Goal: Task Accomplishment & Management: Use online tool/utility

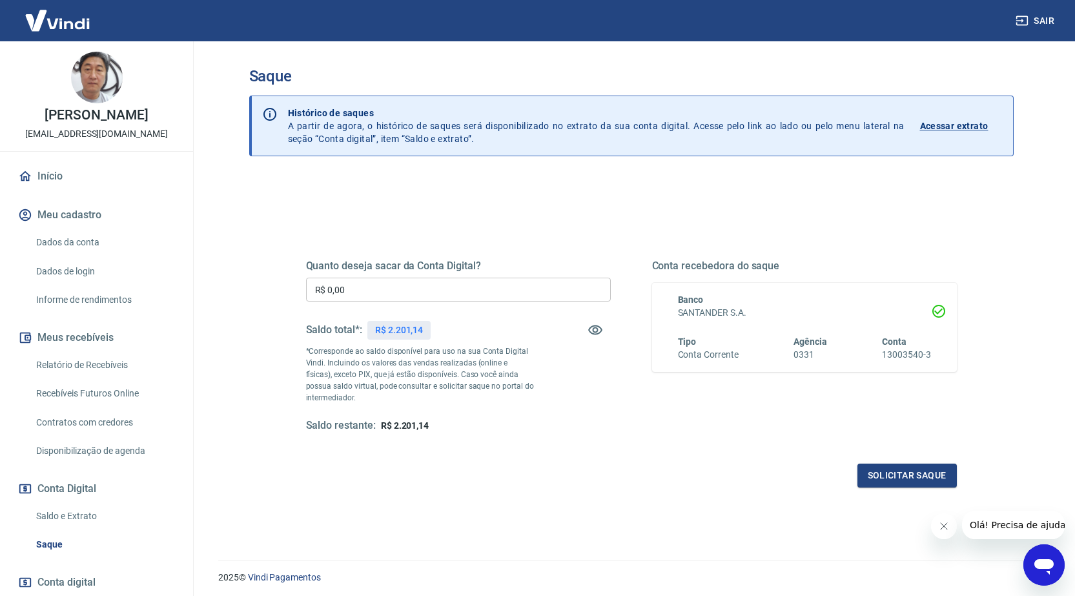
click at [458, 290] on input "R$ 0,00" at bounding box center [458, 290] width 305 height 24
type input "R$ 2.201,01"
click at [903, 480] on button "Solicitar saque" at bounding box center [907, 476] width 99 height 24
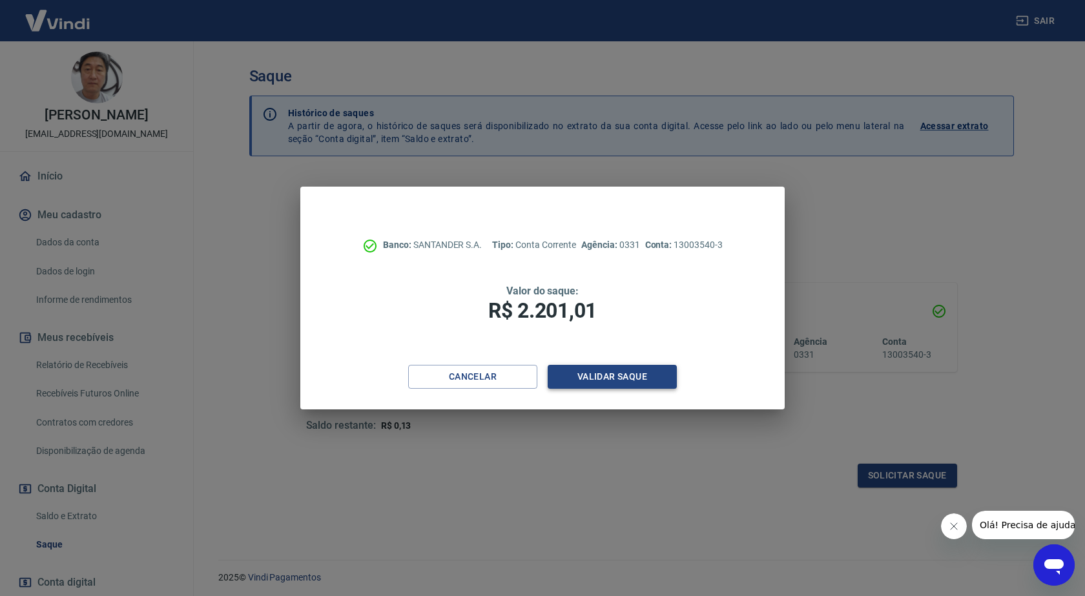
click at [623, 377] on button "Validar saque" at bounding box center [612, 377] width 129 height 24
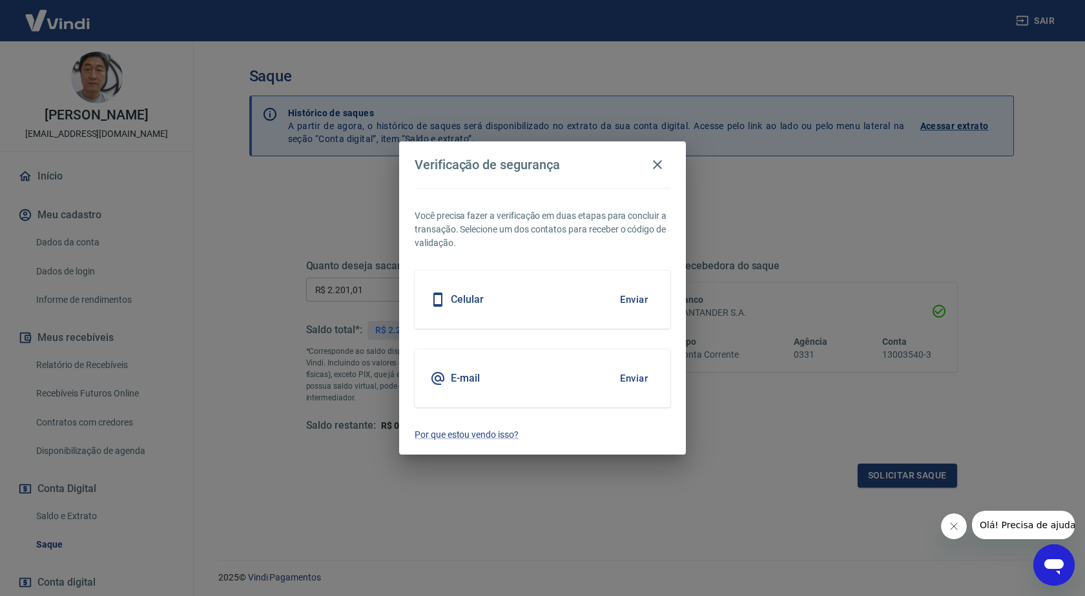
click at [635, 301] on button "Enviar" at bounding box center [634, 299] width 42 height 27
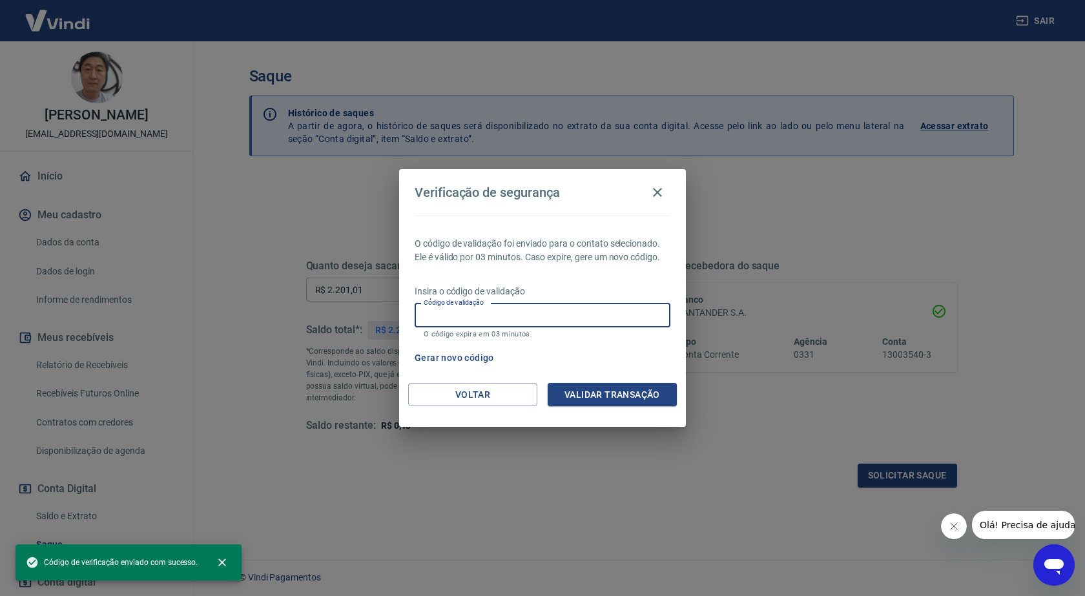
click at [477, 315] on input "Código de validação" at bounding box center [543, 316] width 256 height 24
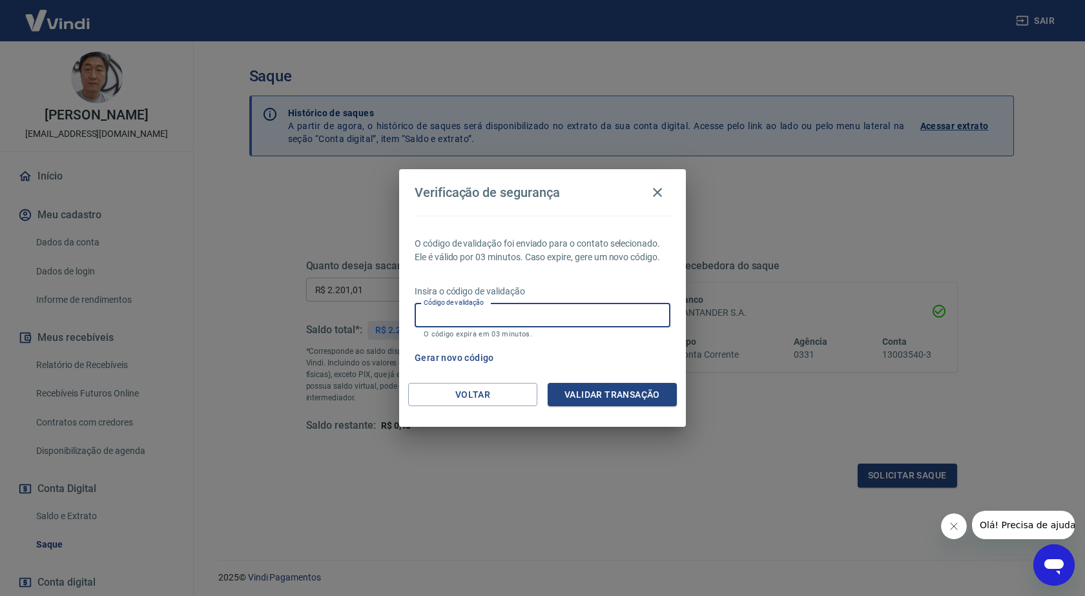
click at [616, 349] on div "Gerar novo código" at bounding box center [539, 358] width 261 height 24
click at [468, 355] on button "Gerar novo código" at bounding box center [454, 358] width 90 height 24
click at [508, 311] on input "Código de validação" at bounding box center [543, 316] width 256 height 24
click at [618, 358] on div "Gerar novo código" at bounding box center [539, 358] width 261 height 24
click at [549, 302] on div "Insira o código de validação Código de validação Código de validação O código e…" at bounding box center [543, 313] width 256 height 56
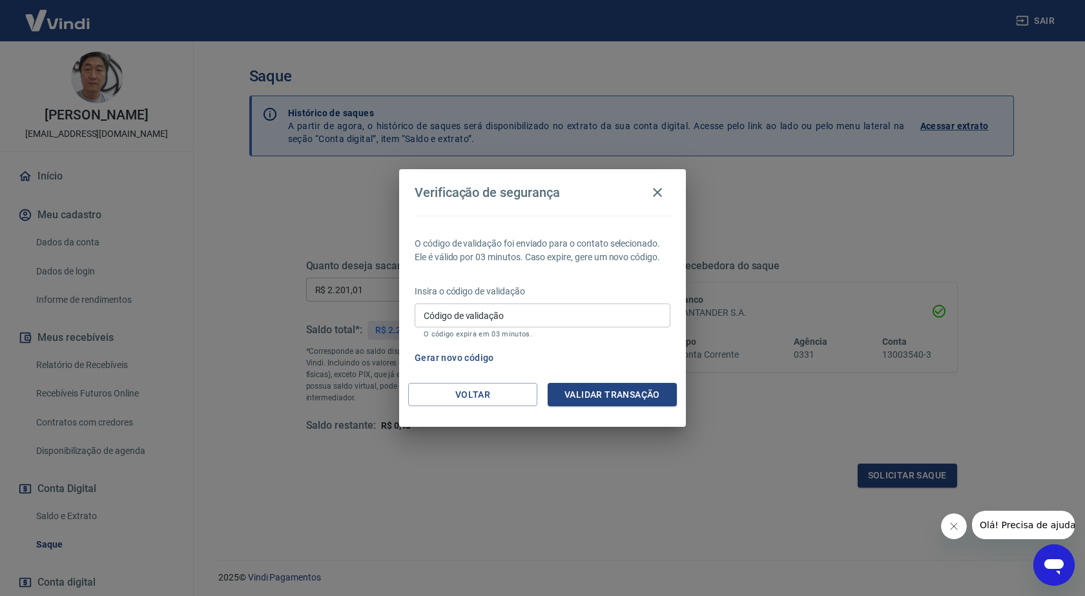
click at [544, 315] on input "Código de validação" at bounding box center [543, 316] width 256 height 24
click at [600, 344] on div "O código de validação foi enviado para o contato selecionado. Ele é válido por …" at bounding box center [542, 299] width 287 height 167
click at [449, 355] on button "Gerar novo código" at bounding box center [454, 358] width 90 height 24
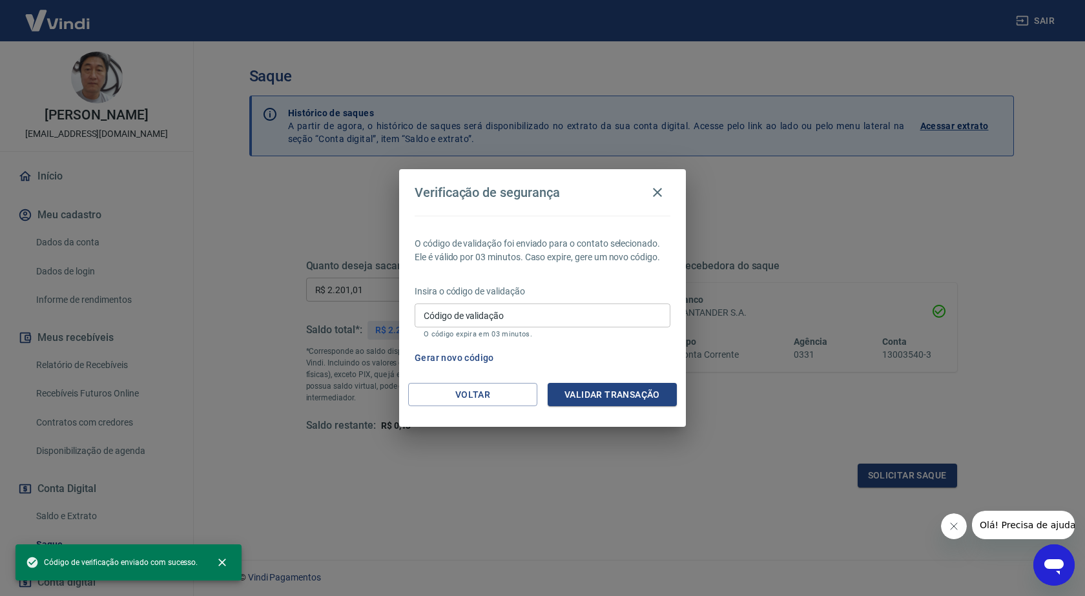
click at [538, 317] on input "Código de validação" at bounding box center [543, 316] width 256 height 24
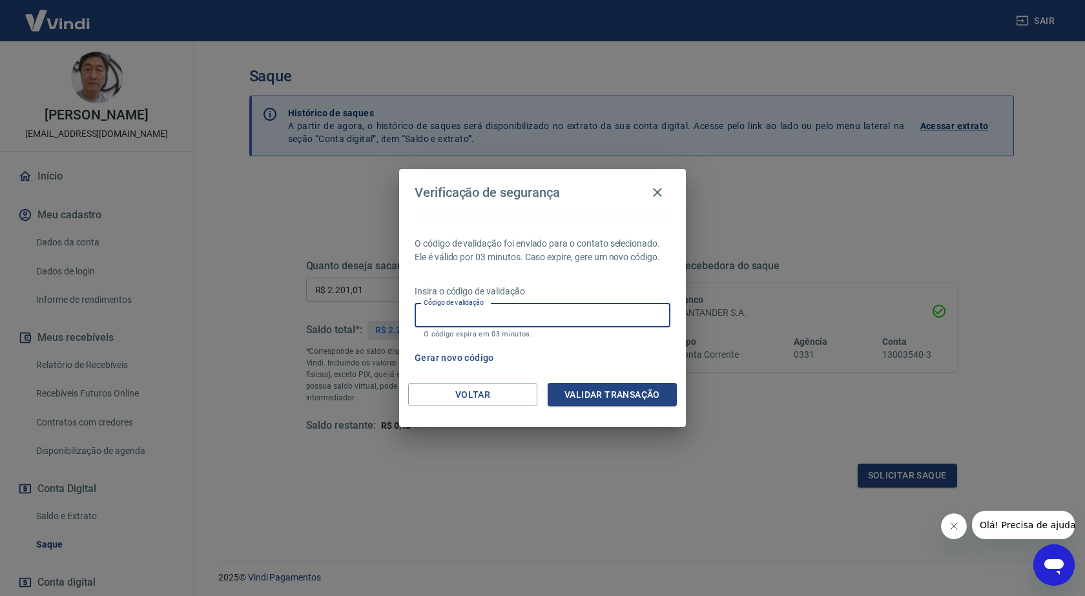
click at [643, 362] on div "Gerar novo código" at bounding box center [539, 358] width 261 height 24
click at [535, 320] on input "Código de validação" at bounding box center [543, 316] width 256 height 24
click at [611, 358] on div "Gerar novo código" at bounding box center [539, 358] width 261 height 24
click at [659, 193] on icon "button" at bounding box center [657, 192] width 9 height 9
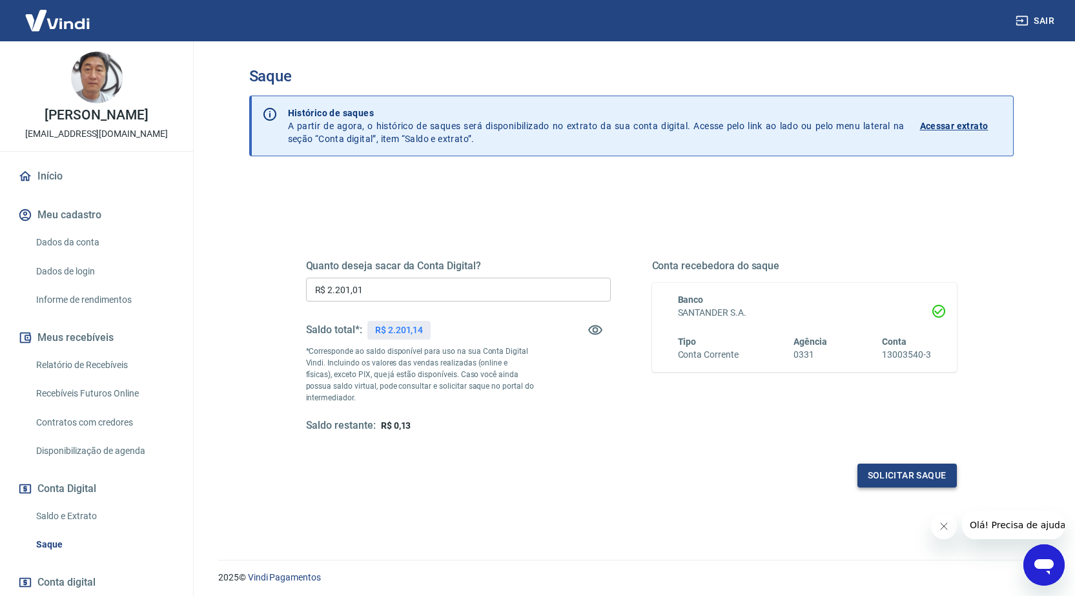
click at [892, 464] on button "Solicitar saque" at bounding box center [907, 476] width 99 height 24
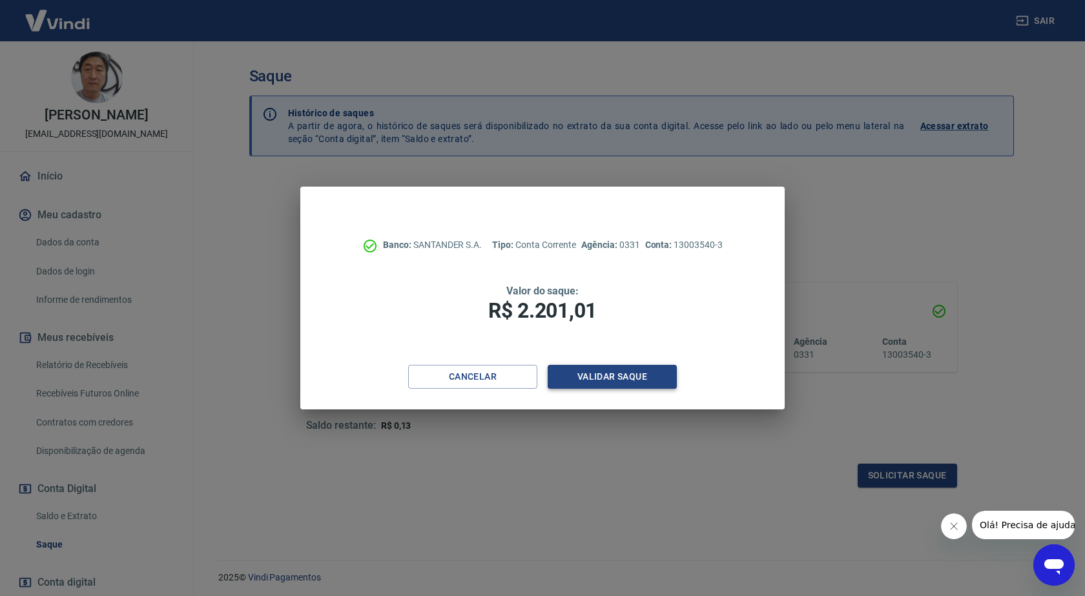
click at [606, 371] on button "Validar saque" at bounding box center [612, 377] width 129 height 24
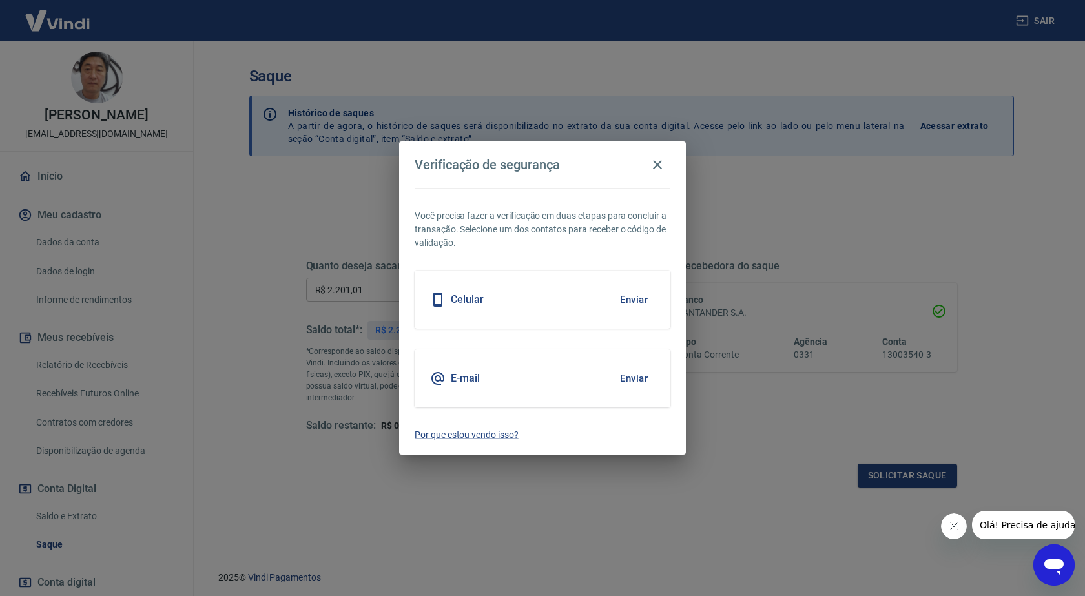
click at [638, 296] on button "Enviar" at bounding box center [634, 299] width 42 height 27
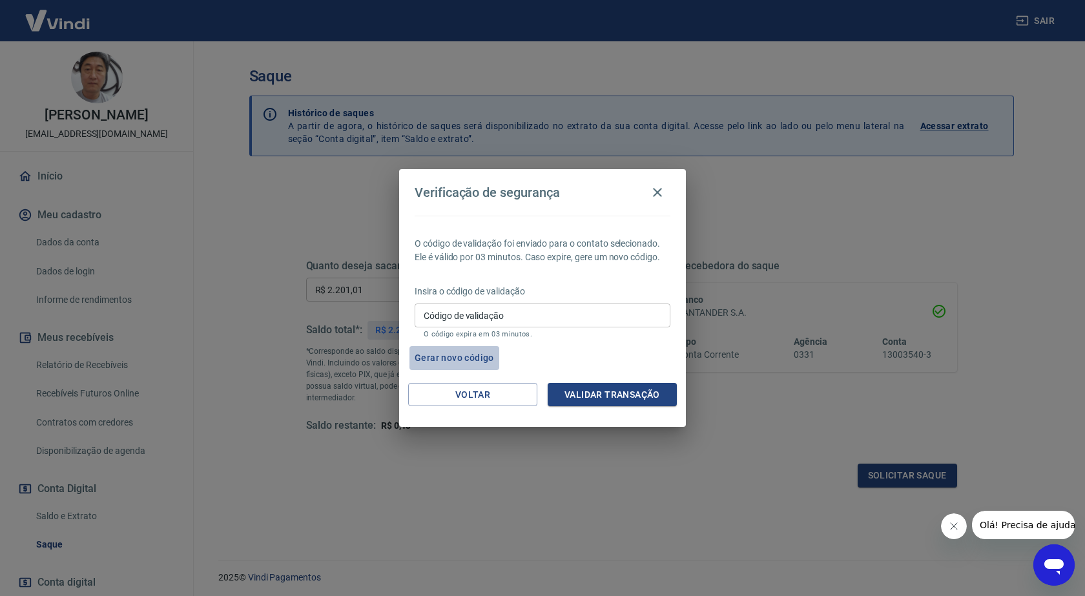
click at [473, 357] on button "Gerar novo código" at bounding box center [454, 358] width 90 height 24
click at [543, 315] on input "Código de validação" at bounding box center [543, 316] width 256 height 24
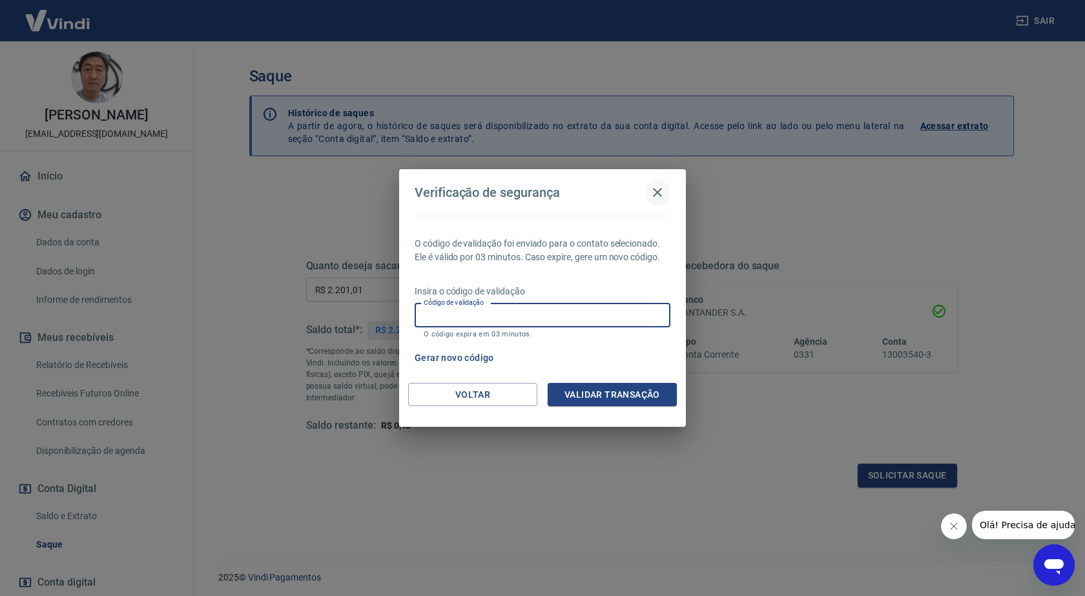
click at [655, 188] on icon "button" at bounding box center [657, 192] width 15 height 15
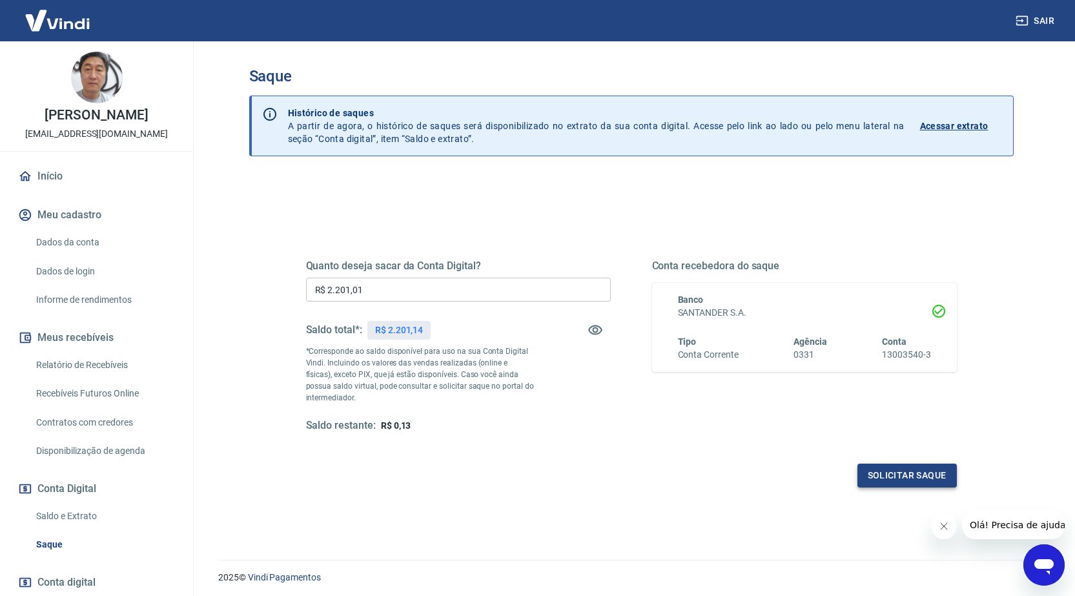
click at [902, 471] on button "Solicitar saque" at bounding box center [907, 476] width 99 height 24
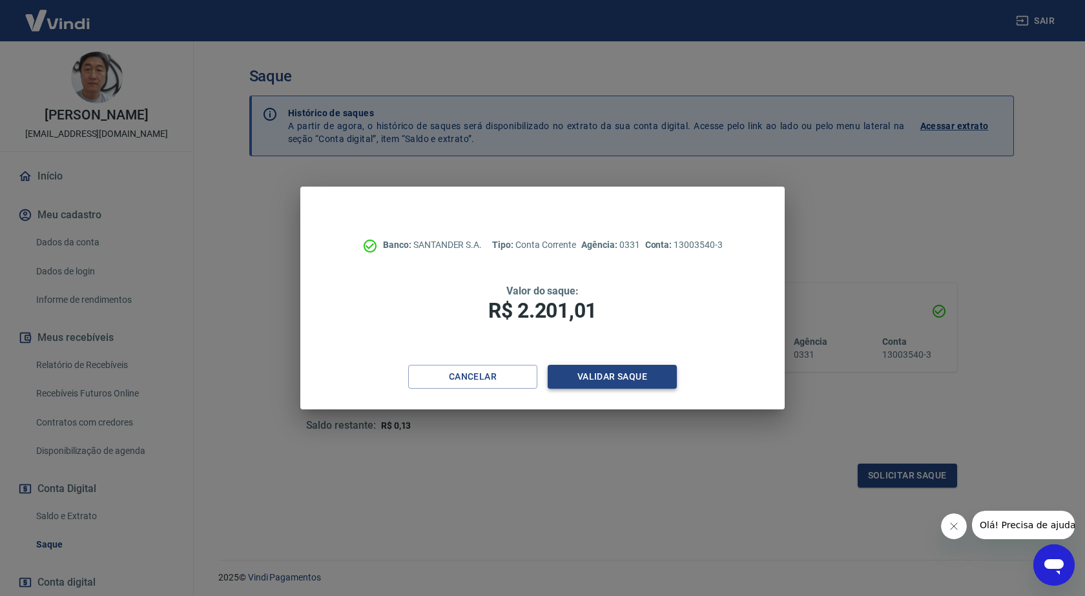
click at [602, 374] on button "Validar saque" at bounding box center [612, 377] width 129 height 24
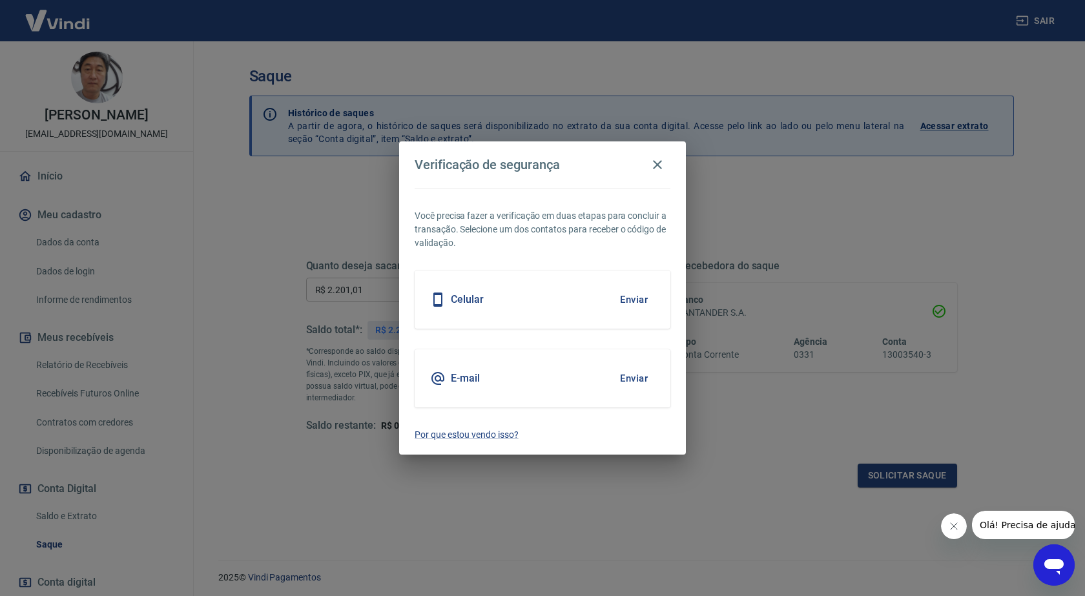
click at [616, 378] on button "Enviar" at bounding box center [634, 378] width 42 height 27
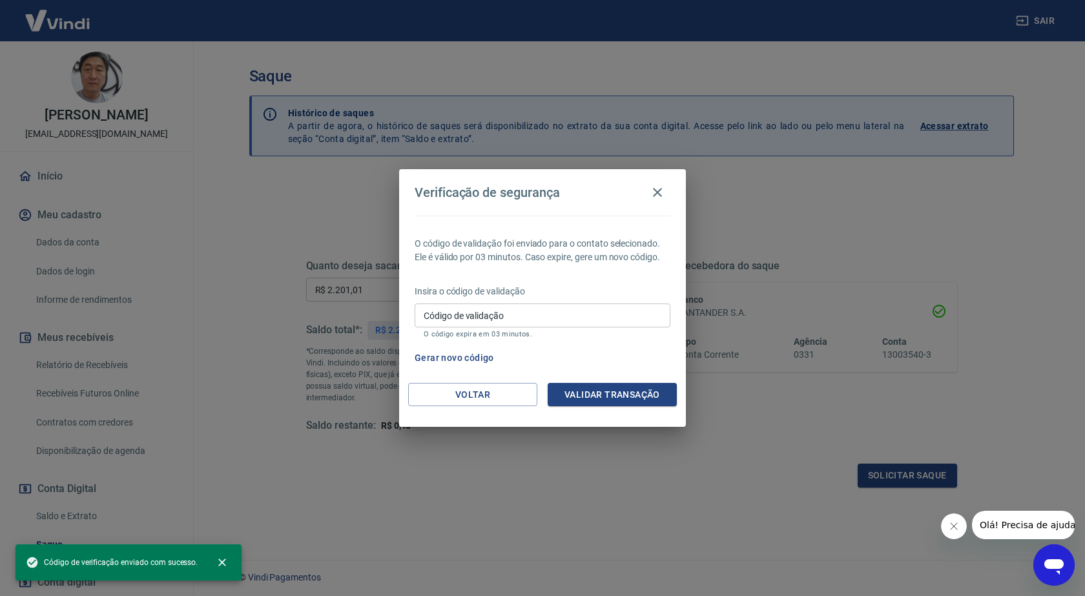
click at [517, 302] on div "Insira o código de validação Código de validação Código de validação O código e…" at bounding box center [543, 313] width 256 height 56
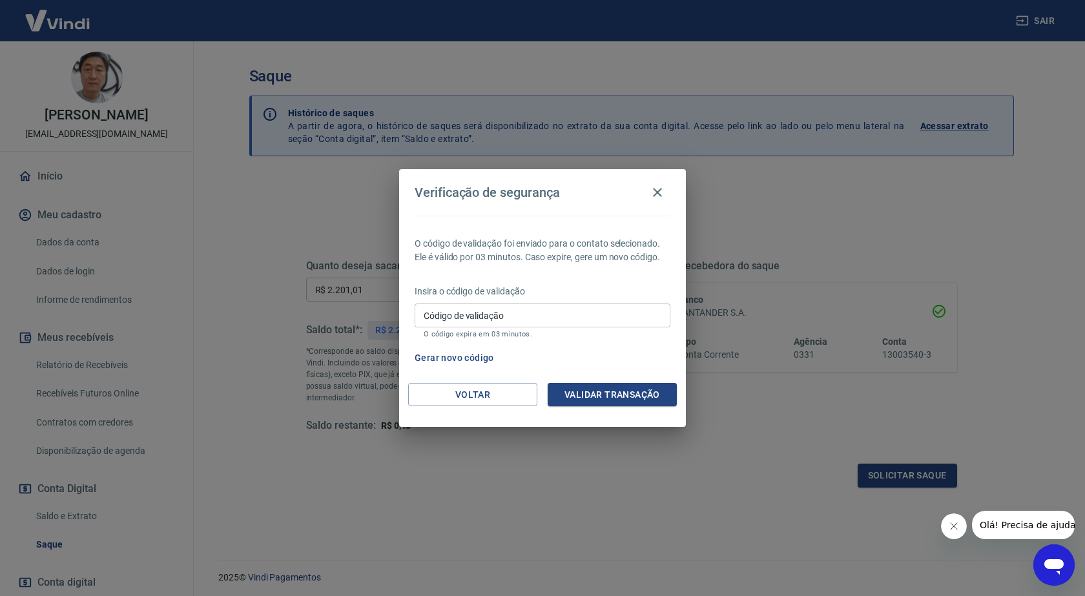
click at [517, 311] on input "Código de validação" at bounding box center [543, 316] width 256 height 24
type input "111760"
click at [615, 395] on button "Validar transação" at bounding box center [612, 395] width 129 height 24
